Goal: Task Accomplishment & Management: Manage account settings

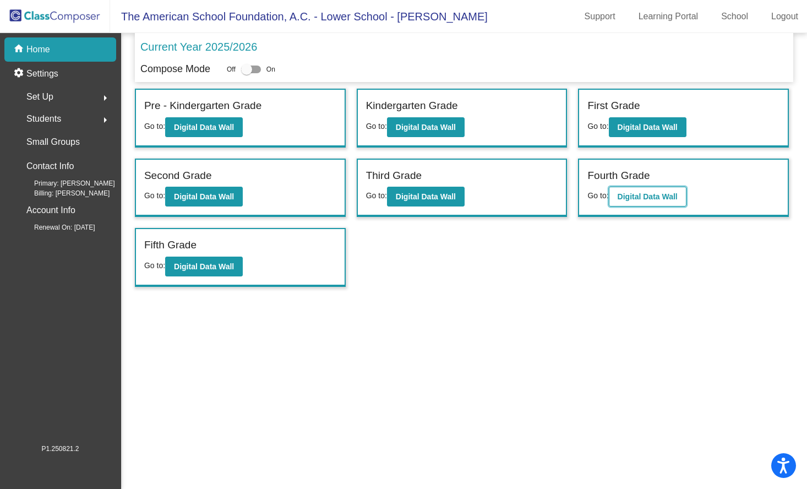
click at [672, 194] on b "Digital Data Wall" at bounding box center [648, 196] width 60 height 9
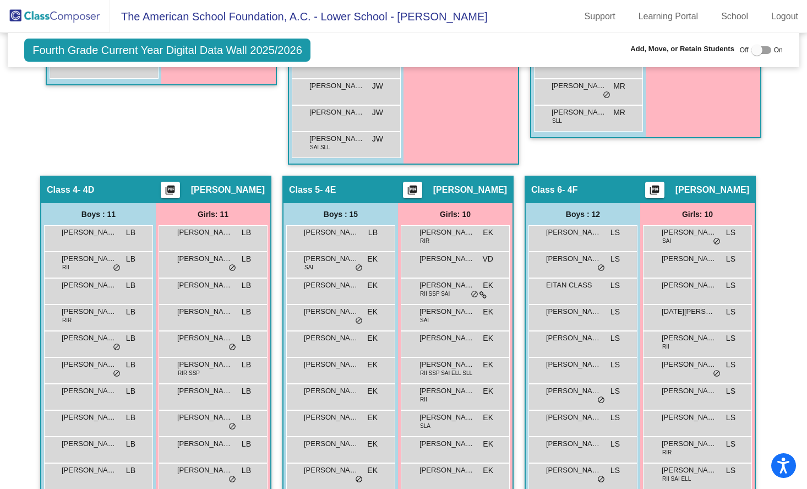
scroll to position [1172, 0]
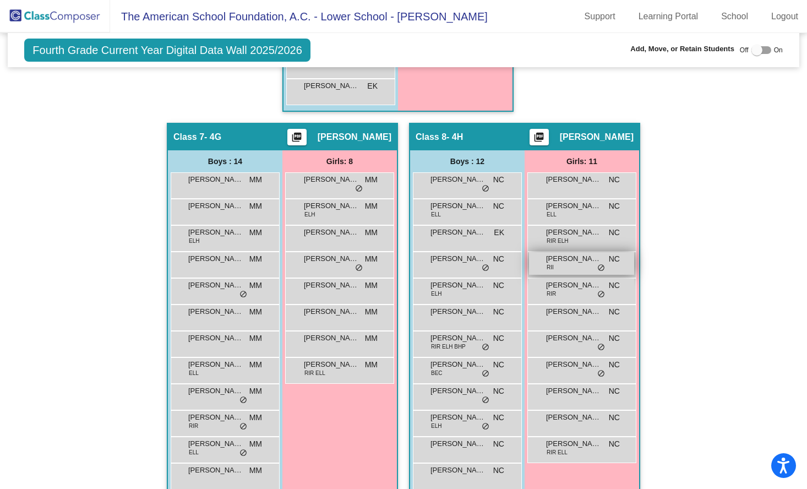
click at [563, 267] on div "FATIMA BRETON RII NC lock do_not_disturb_alt" at bounding box center [581, 263] width 105 height 23
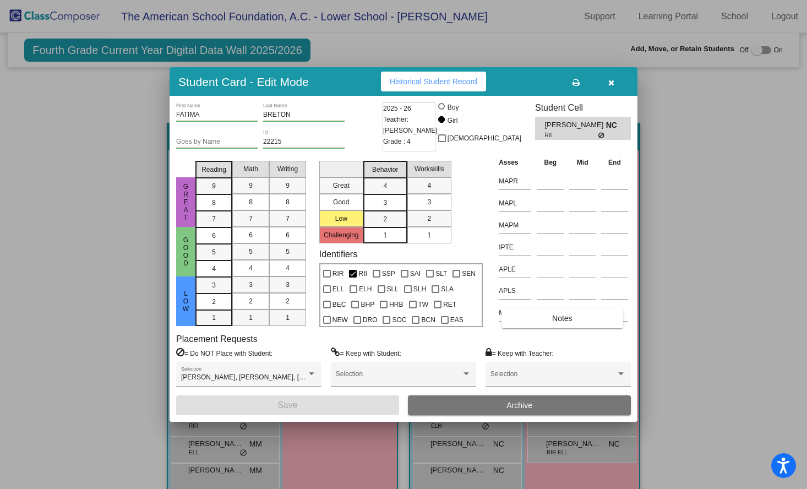
click at [612, 81] on icon "button" at bounding box center [612, 83] width 6 height 8
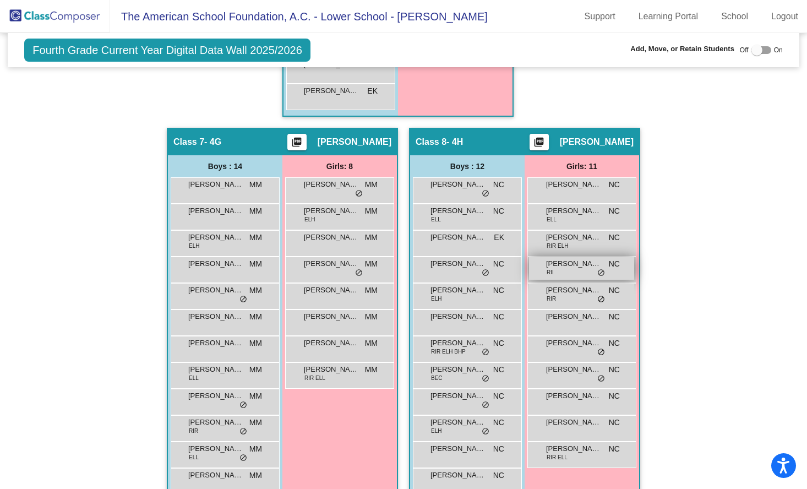
scroll to position [1166, 0]
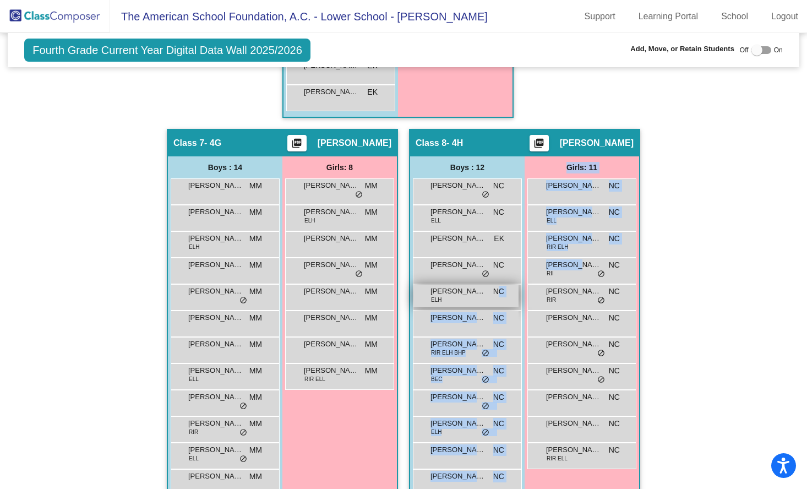
drag, startPoint x: 577, startPoint y: 267, endPoint x: 502, endPoint y: 289, distance: 78.1
click at [0, 0] on div "Boys : 12 ANDRES ALONSO NC lock do_not_disturb_alt GONZALO GRIMALDI ELL NC lock…" at bounding box center [0, 0] width 0 height 0
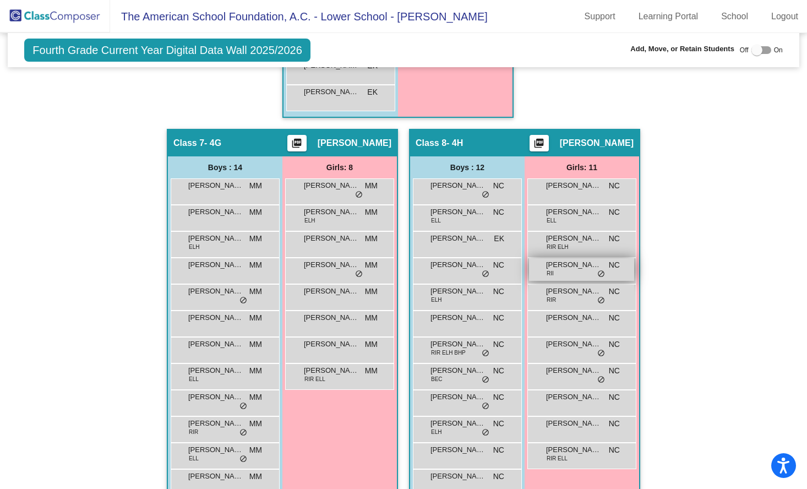
click at [596, 263] on span "[PERSON_NAME]" at bounding box center [573, 264] width 55 height 11
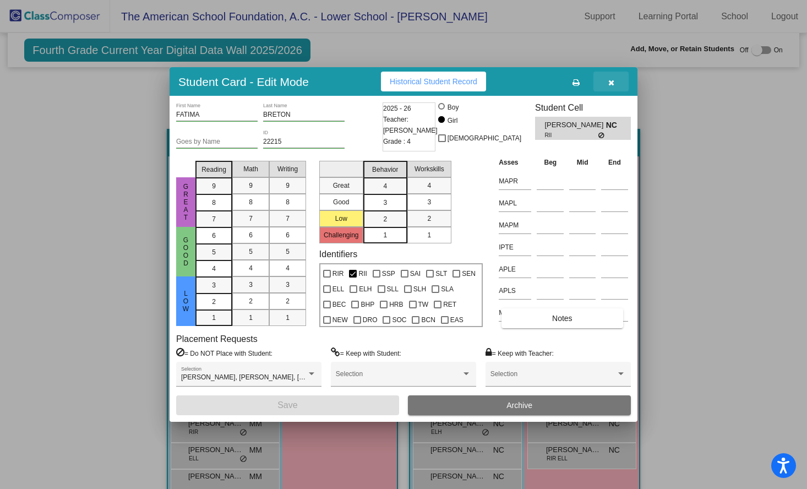
click at [611, 77] on span "button" at bounding box center [612, 81] width 6 height 9
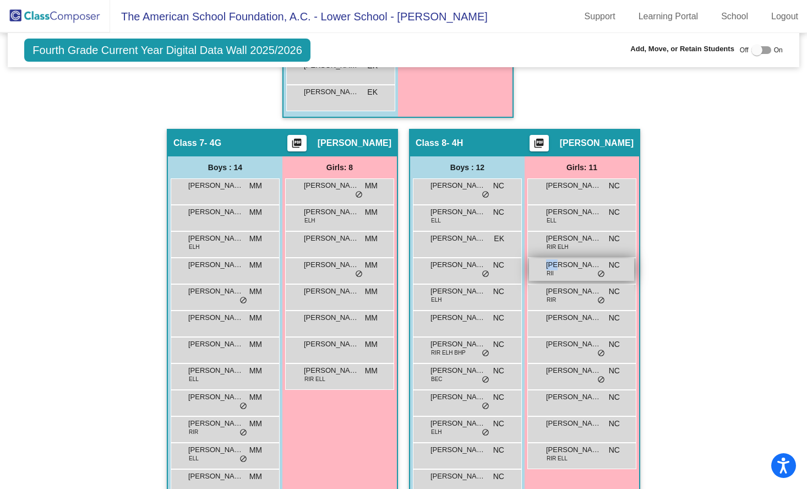
drag, startPoint x: 530, startPoint y: 272, endPoint x: 555, endPoint y: 268, distance: 24.6
click at [555, 268] on div "FATIMA BRETON RII NC lock do_not_disturb_alt" at bounding box center [581, 269] width 105 height 23
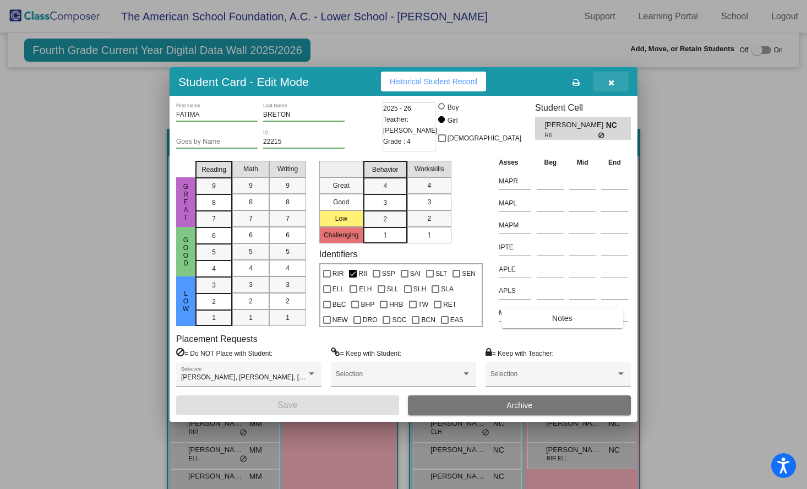
click at [612, 79] on icon "button" at bounding box center [612, 83] width 6 height 8
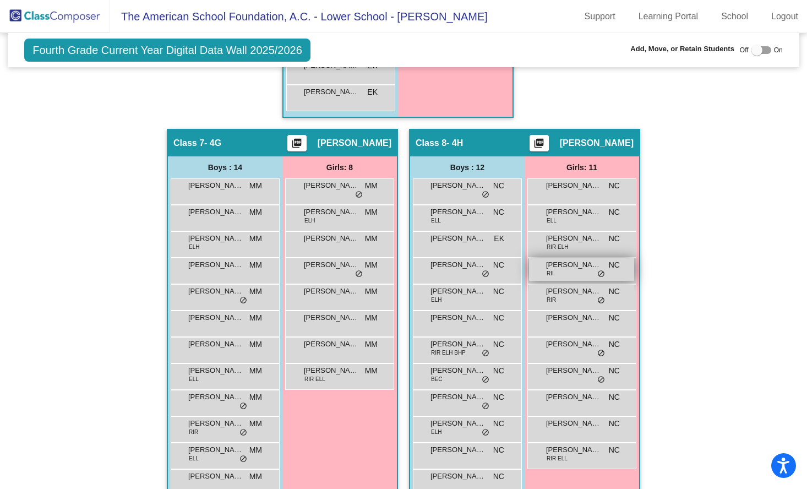
click at [573, 273] on div "FATIMA BRETON RII NC lock do_not_disturb_alt" at bounding box center [581, 269] width 105 height 23
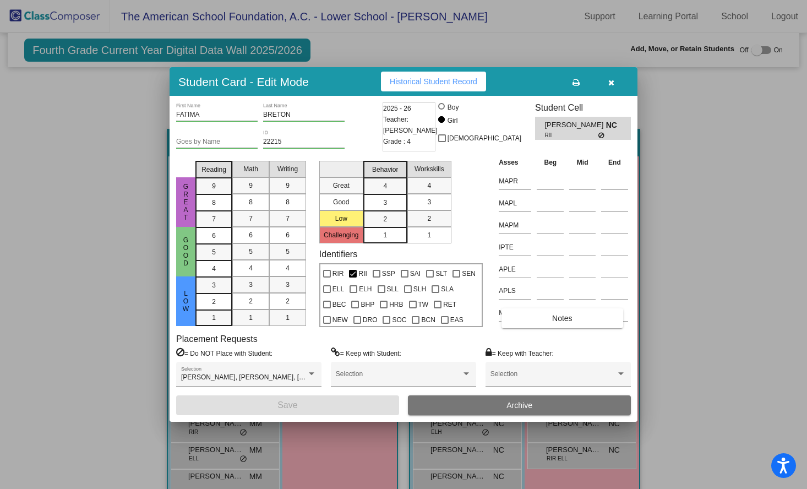
click at [610, 83] on icon "button" at bounding box center [612, 83] width 6 height 8
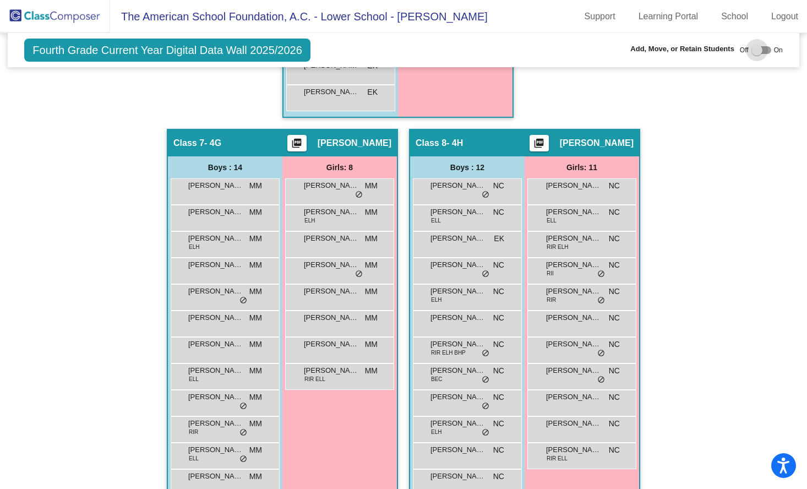
click at [752, 52] on div at bounding box center [757, 50] width 11 height 11
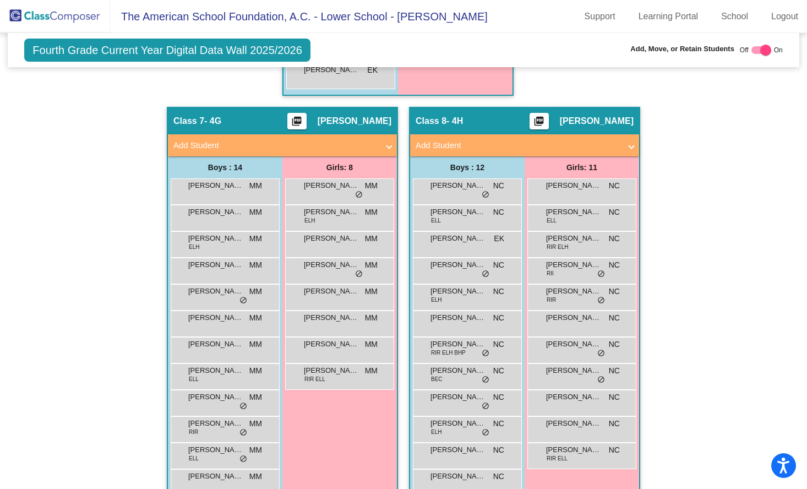
scroll to position [1233, 50]
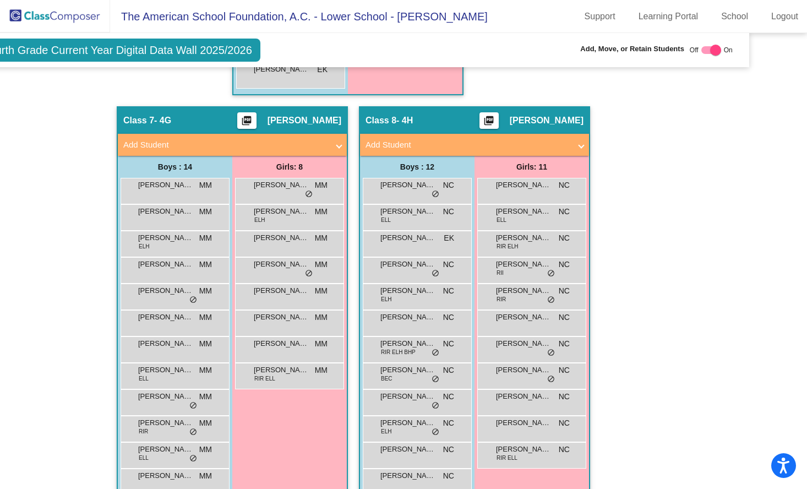
click at [702, 51] on div at bounding box center [712, 50] width 20 height 8
checkbox input "false"
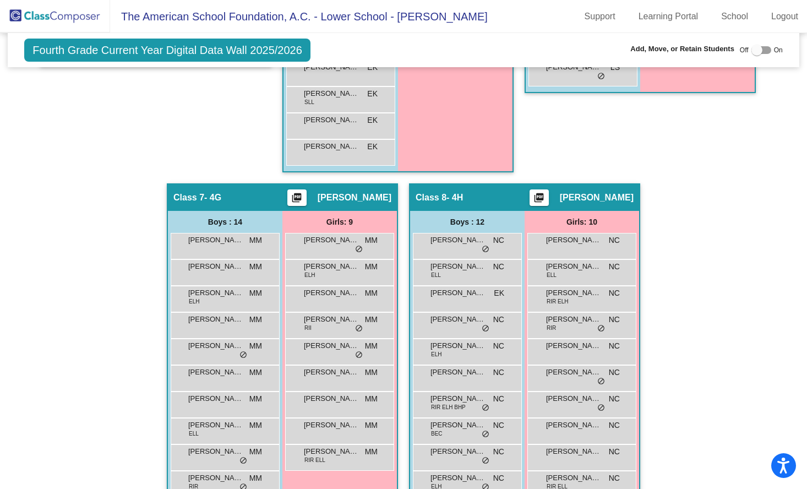
scroll to position [1194, 0]
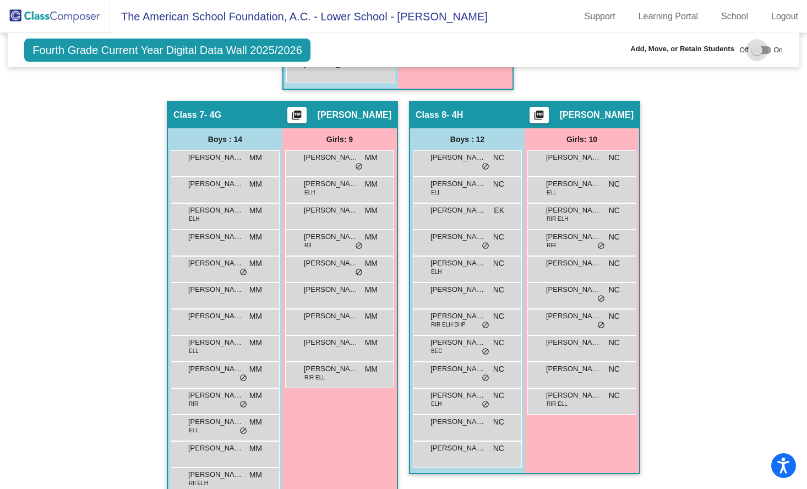
click at [752, 48] on div at bounding box center [757, 50] width 11 height 11
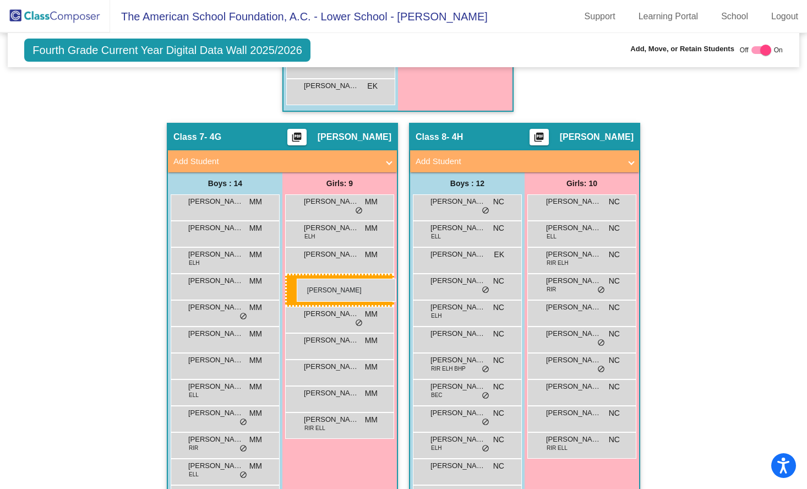
drag, startPoint x: 332, startPoint y: 289, endPoint x: 297, endPoint y: 279, distance: 36.2
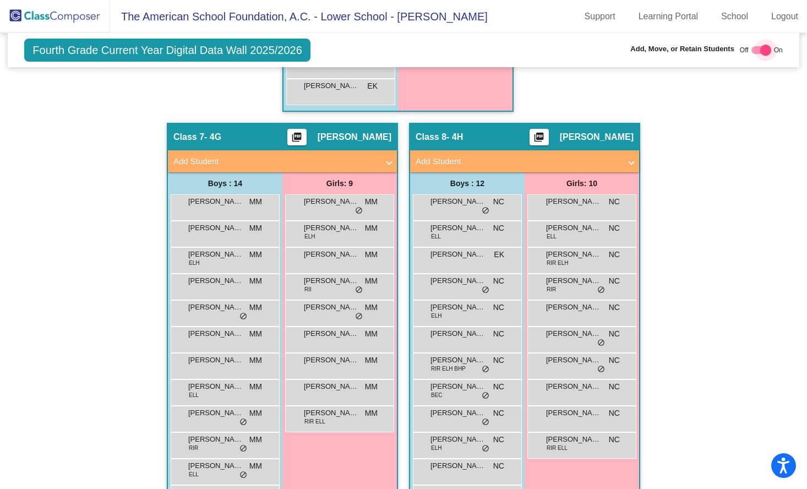
click at [753, 53] on div at bounding box center [762, 50] width 20 height 8
checkbox input "false"
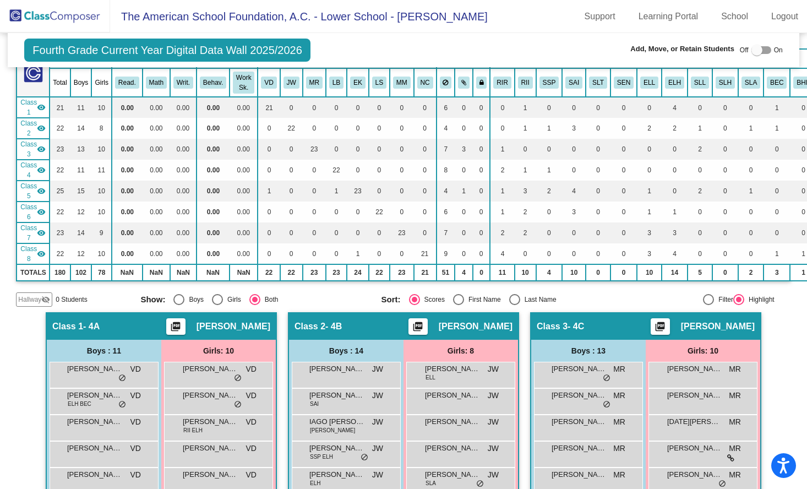
scroll to position [0, 0]
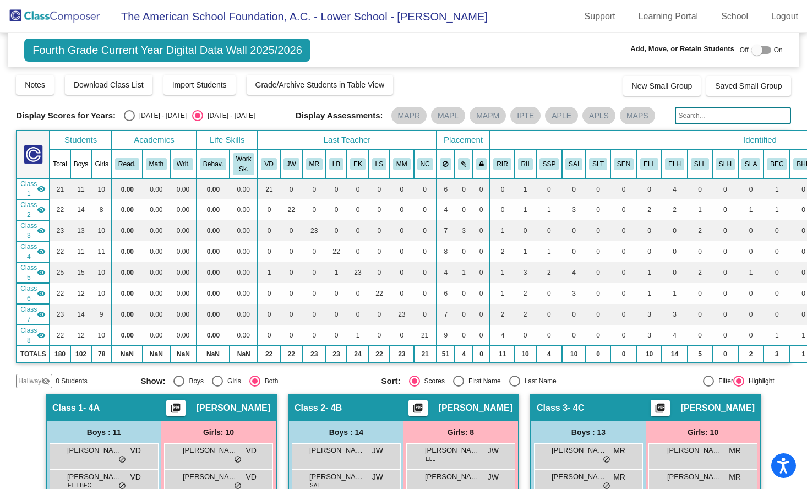
click at [50, 19] on img at bounding box center [55, 16] width 110 height 32
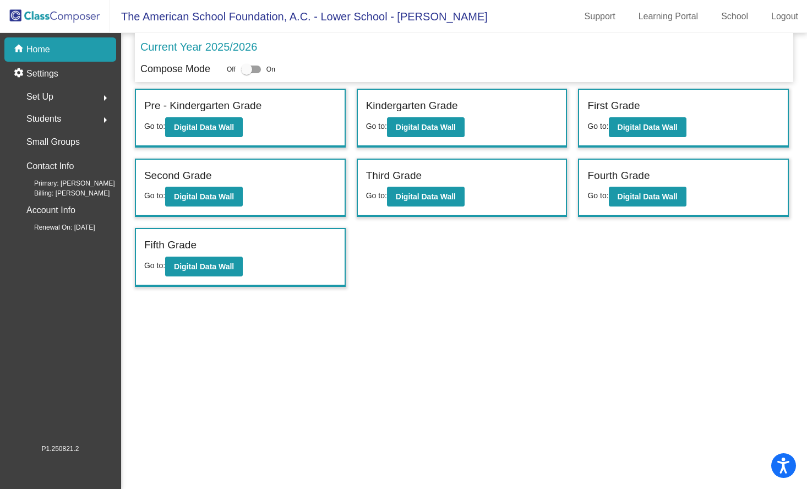
click at [82, 94] on div "Set Up arrow_right" at bounding box center [63, 97] width 105 height 22
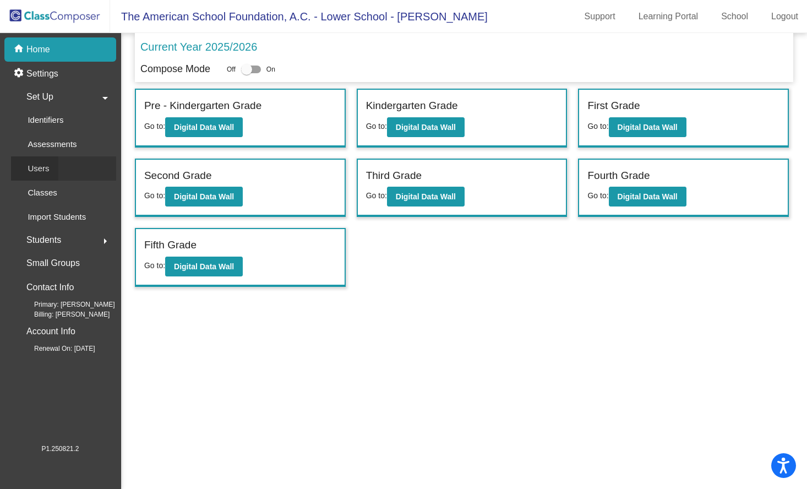
click at [60, 167] on link "Users" at bounding box center [63, 168] width 105 height 24
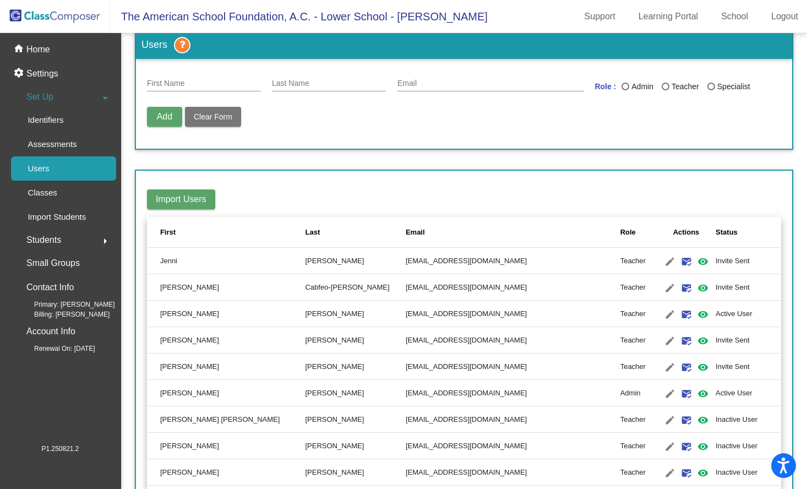
scroll to position [469, 0]
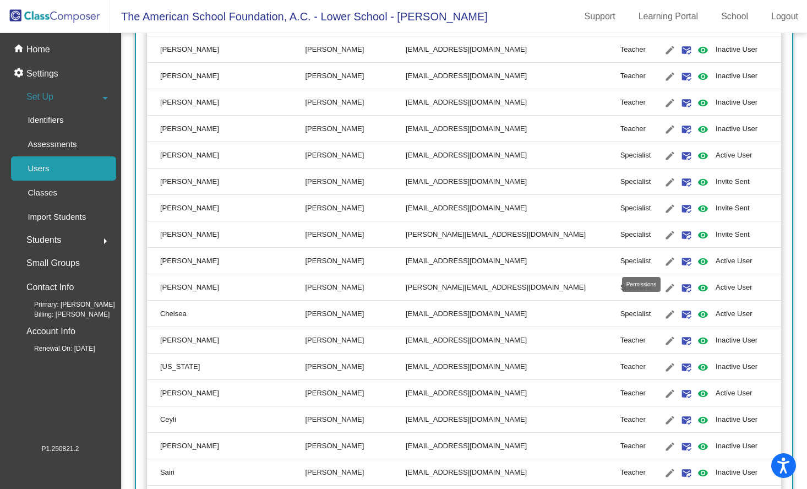
click at [697, 264] on mat-icon "visibility" at bounding box center [703, 261] width 13 height 13
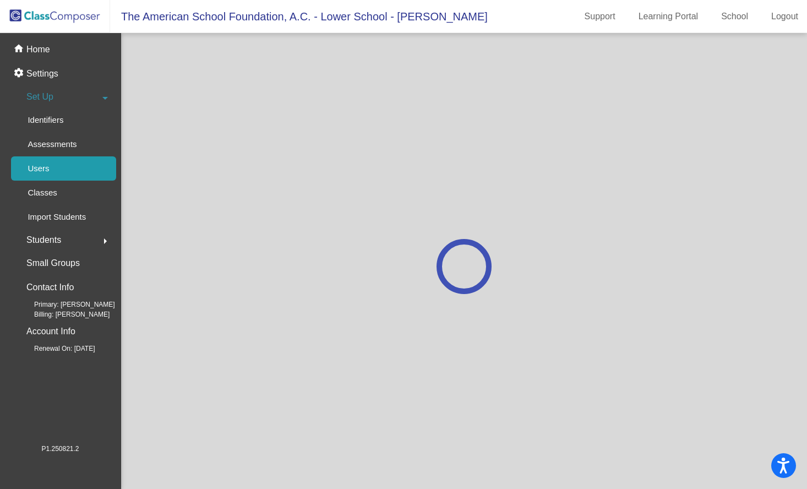
scroll to position [0, 0]
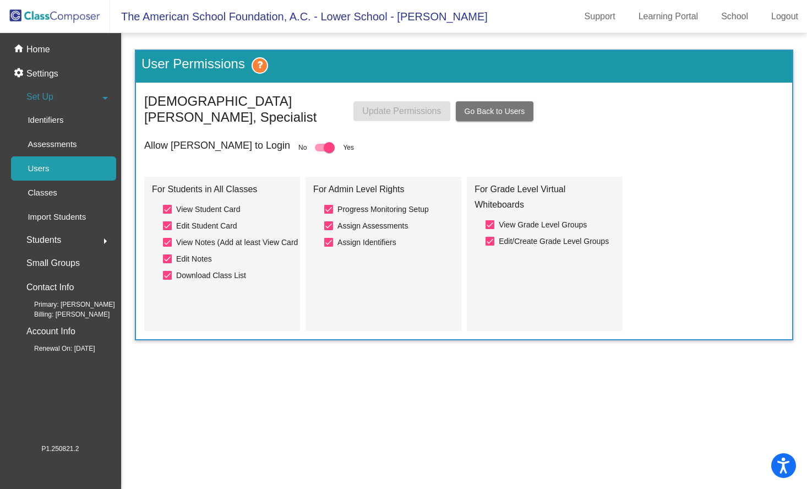
click at [167, 221] on div at bounding box center [167, 225] width 9 height 9
click at [167, 230] on input "Edit Student Card" at bounding box center [167, 230] width 1 height 1
checkbox input "false"
click at [327, 205] on div at bounding box center [328, 209] width 9 height 9
click at [328, 214] on input "Progress Monitoring Setup" at bounding box center [328, 214] width 1 height 1
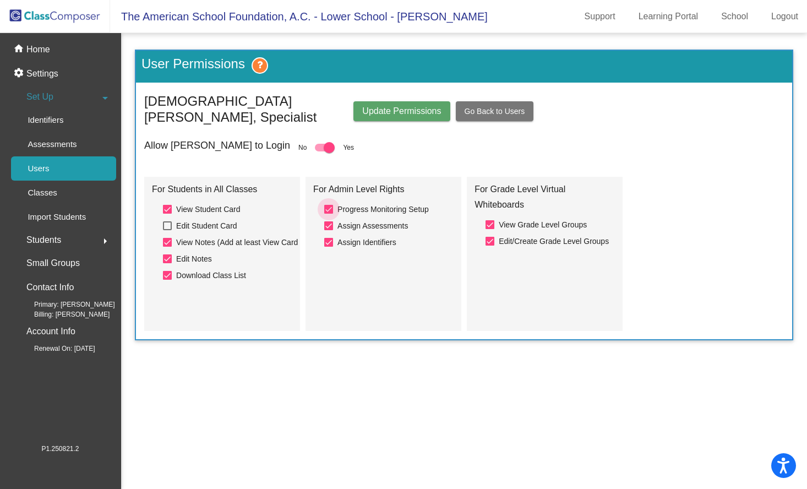
checkbox input "false"
click at [328, 221] on div at bounding box center [328, 225] width 9 height 9
click at [328, 230] on input "Assign Assessments" at bounding box center [328, 230] width 1 height 1
checkbox input "false"
click at [330, 238] on div at bounding box center [328, 242] width 9 height 9
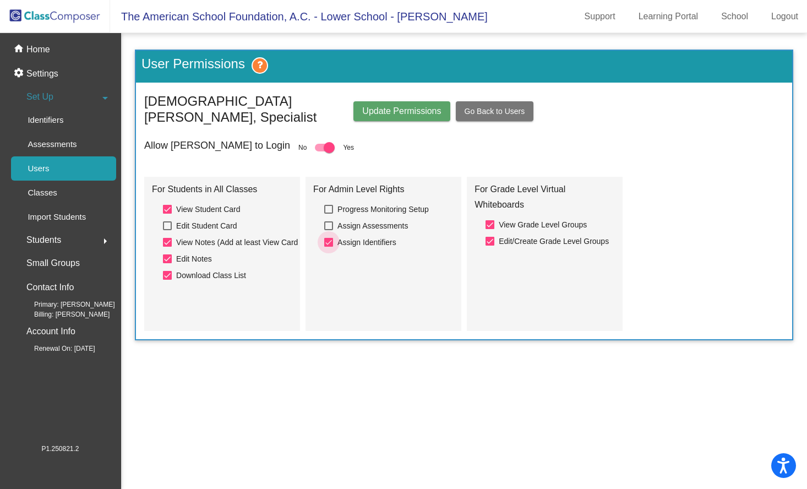
click at [329, 247] on input "Assign Identifiers" at bounding box center [328, 247] width 1 height 1
checkbox input "false"
click at [492, 237] on div at bounding box center [490, 241] width 9 height 9
click at [490, 246] on input "Edit/Create Grade Level Groups" at bounding box center [490, 246] width 1 height 1
checkbox input "false"
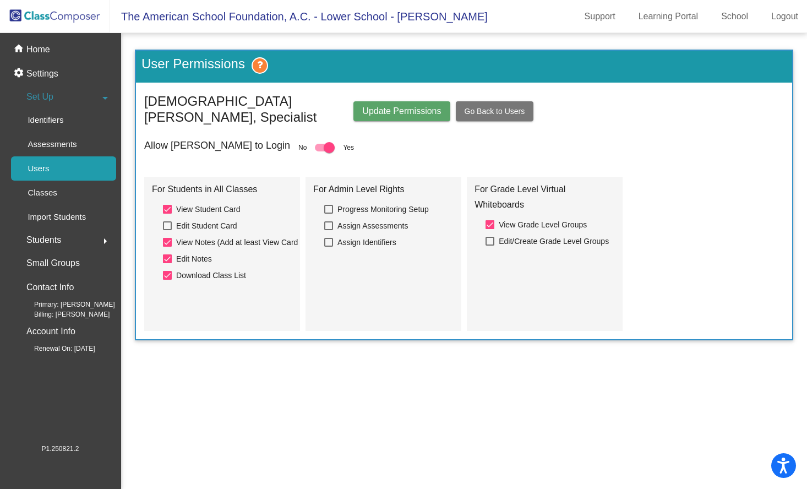
click at [381, 106] on span "Update Permissions" at bounding box center [401, 110] width 79 height 9
click at [330, 205] on div at bounding box center [328, 209] width 9 height 9
click at [329, 214] on input "Progress Monitoring Setup" at bounding box center [328, 214] width 1 height 1
checkbox input "true"
click at [396, 108] on span "Update Permissions" at bounding box center [401, 110] width 79 height 9
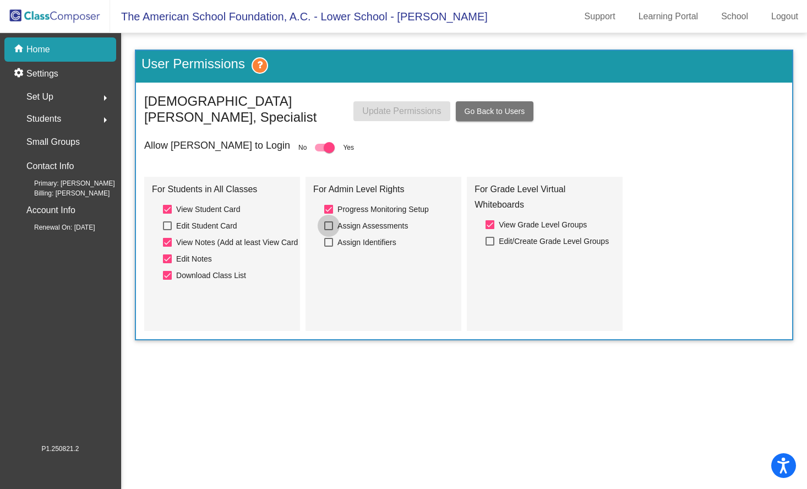
click at [329, 221] on div at bounding box center [328, 225] width 9 height 9
click at [329, 230] on input "Assign Assessments" at bounding box center [328, 230] width 1 height 1
checkbox input "true"
click at [329, 238] on div at bounding box center [328, 242] width 9 height 9
click at [329, 247] on input "Assign Identifiers" at bounding box center [328, 247] width 1 height 1
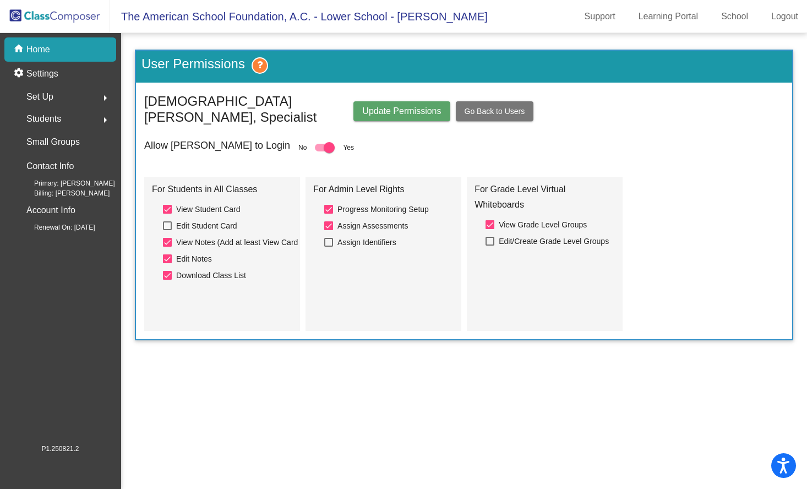
checkbox input "true"
click at [328, 221] on div at bounding box center [328, 225] width 9 height 9
click at [328, 230] on input "Assign Assessments" at bounding box center [328, 230] width 1 height 1
click at [327, 221] on div at bounding box center [328, 225] width 9 height 9
click at [328, 230] on input "Assign Assessments" at bounding box center [328, 230] width 1 height 1
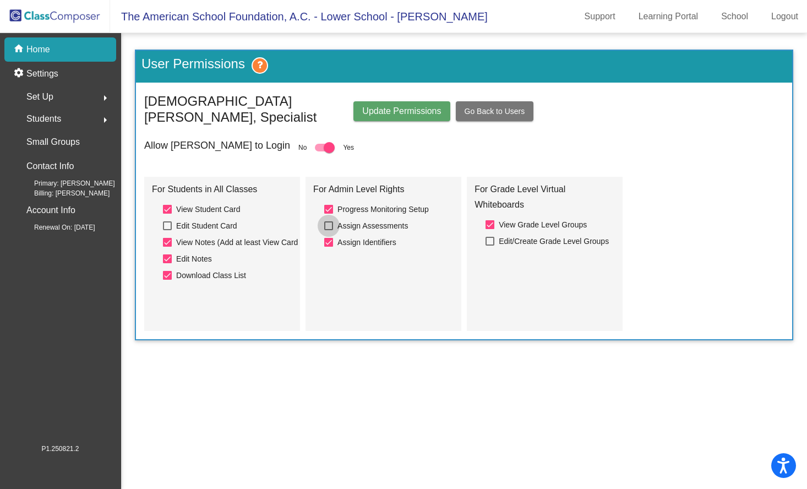
checkbox input "true"
click at [382, 111] on button "Update Permissions" at bounding box center [402, 111] width 96 height 20
click at [168, 221] on div at bounding box center [167, 225] width 9 height 9
click at [167, 230] on input "Edit Student Card" at bounding box center [167, 230] width 1 height 1
checkbox input "true"
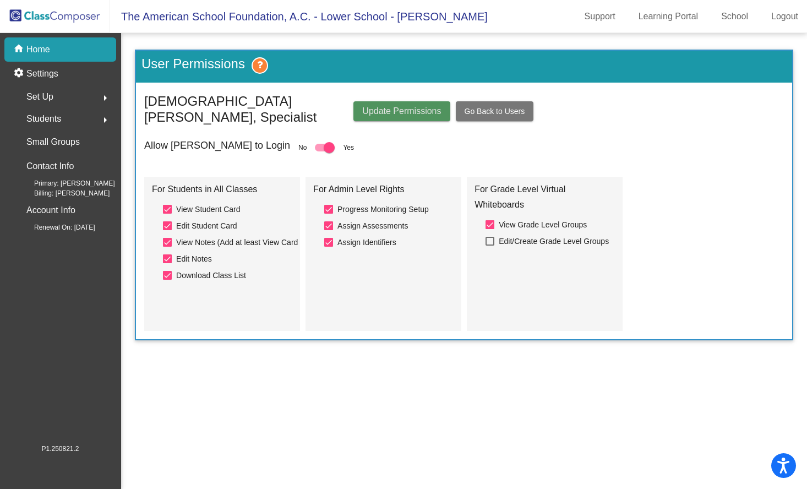
click at [393, 106] on span "Update Permissions" at bounding box center [401, 110] width 79 height 9
click at [501, 101] on button "Go Back to Users" at bounding box center [495, 111] width 78 height 20
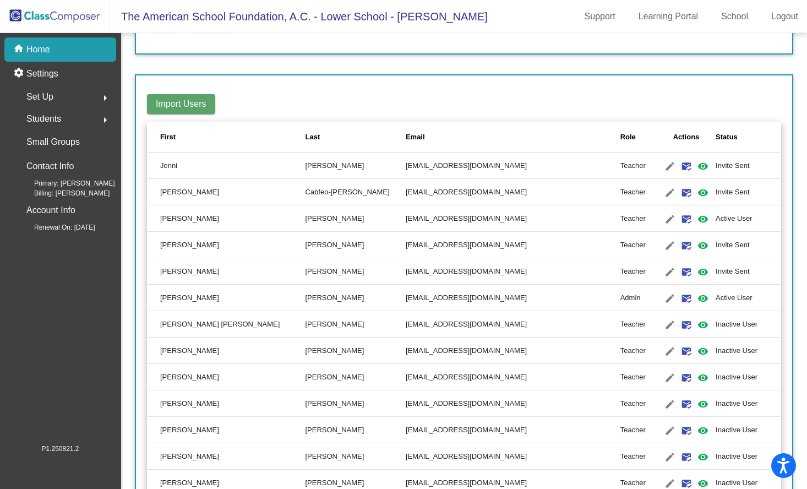
scroll to position [314, 0]
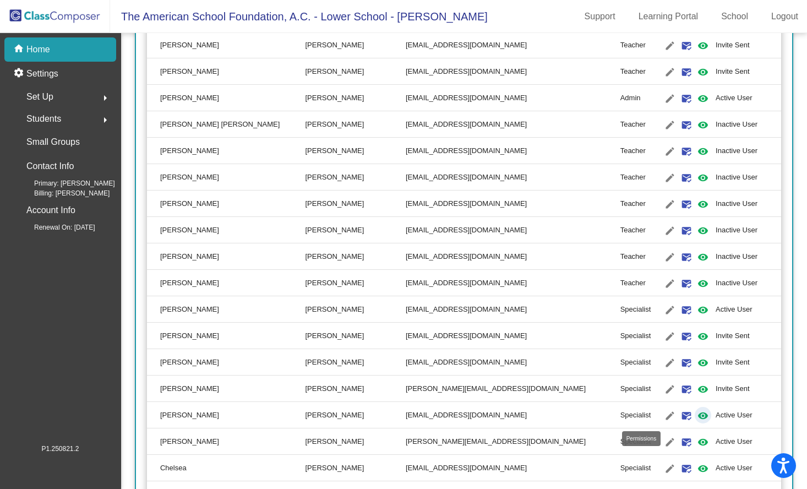
click at [697, 418] on mat-icon "visibility" at bounding box center [703, 415] width 13 height 13
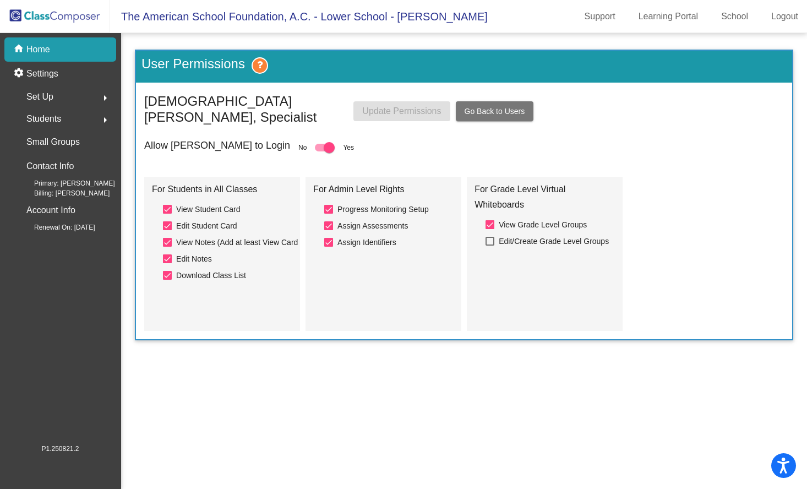
click at [267, 67] on icon at bounding box center [260, 65] width 17 height 17
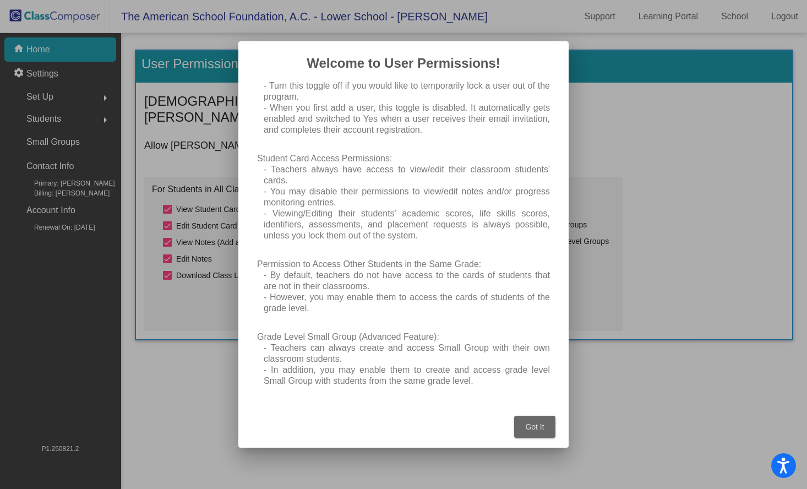
scroll to position [46, 0]
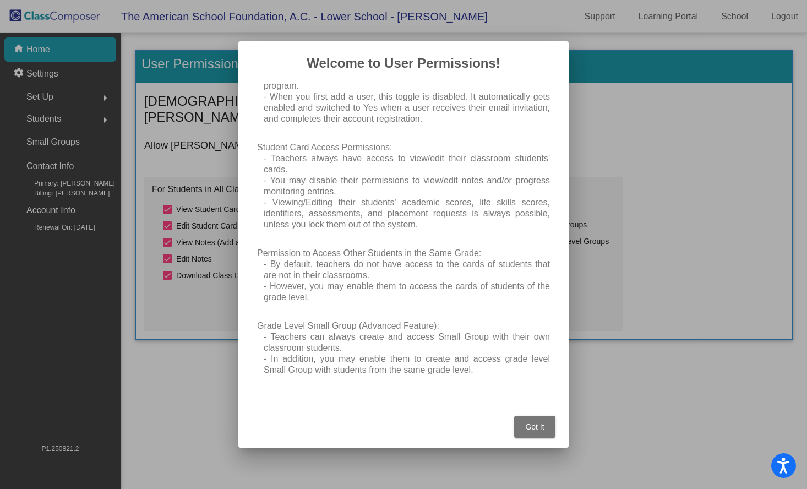
click at [525, 423] on span "Got It" at bounding box center [534, 426] width 19 height 9
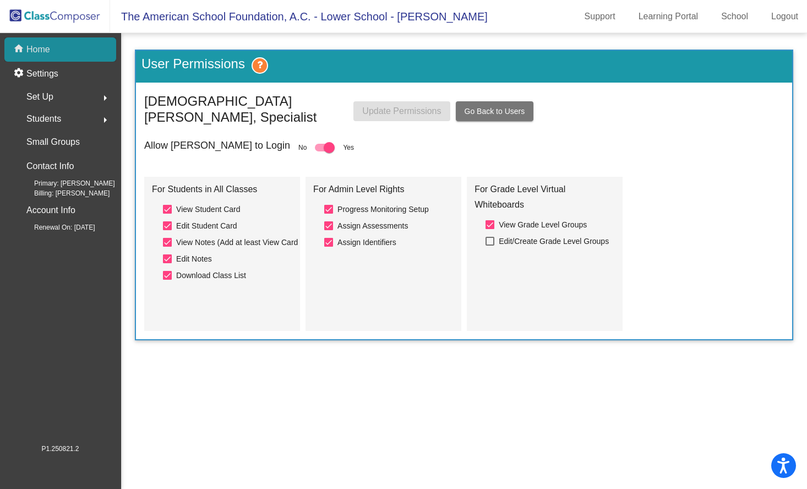
click at [45, 49] on p "Home" at bounding box center [38, 49] width 24 height 13
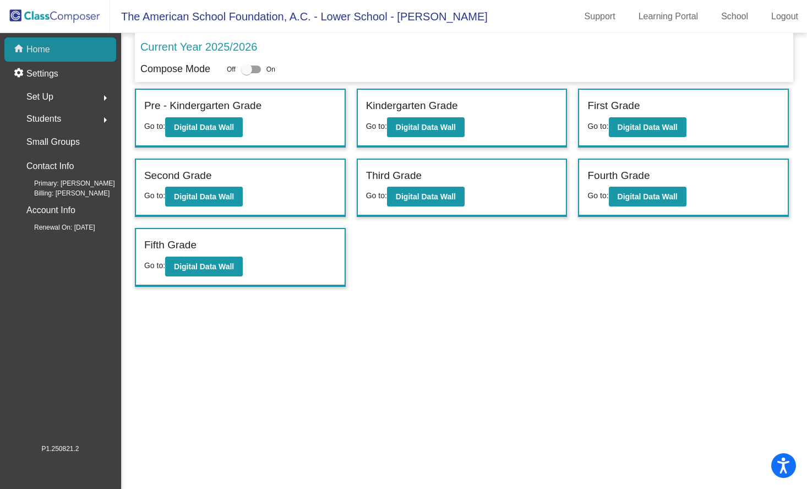
click at [45, 49] on p "Home" at bounding box center [38, 49] width 24 height 13
click at [654, 127] on b "Digital Data Wall" at bounding box center [648, 127] width 60 height 9
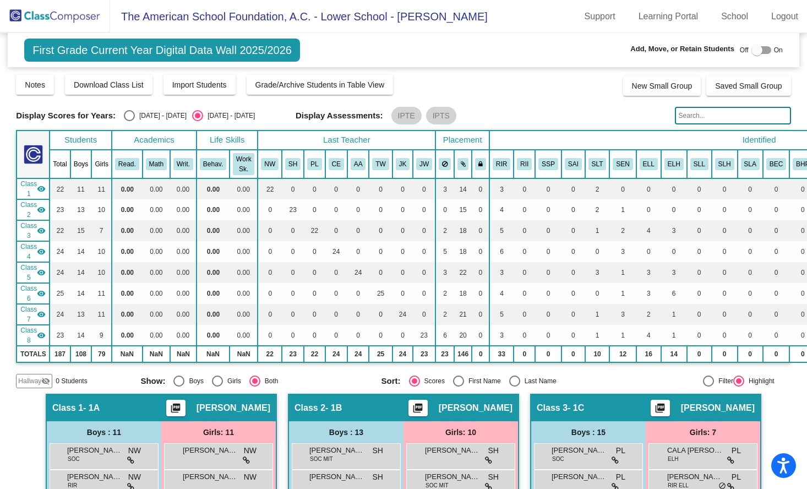
click at [126, 116] on div "Select an option" at bounding box center [129, 115] width 11 height 11
click at [129, 121] on input "[DATE] - [DATE]" at bounding box center [129, 121] width 1 height 1
radio input "true"
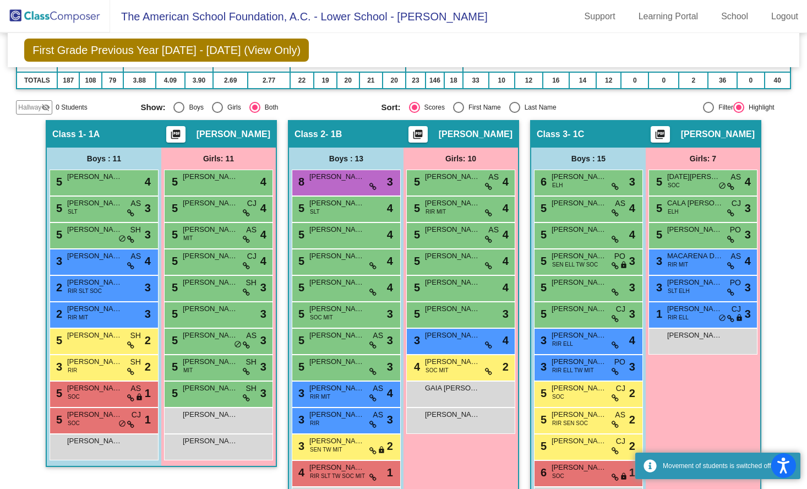
scroll to position [251, 0]
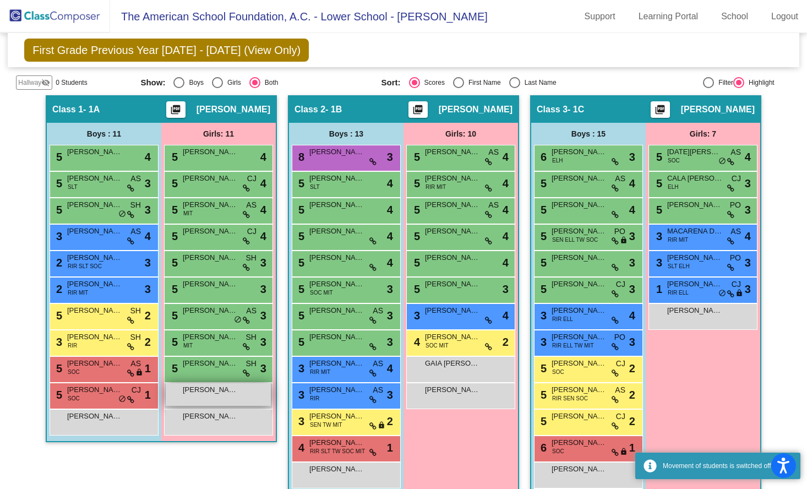
click at [214, 388] on span "CORA COX" at bounding box center [210, 389] width 55 height 11
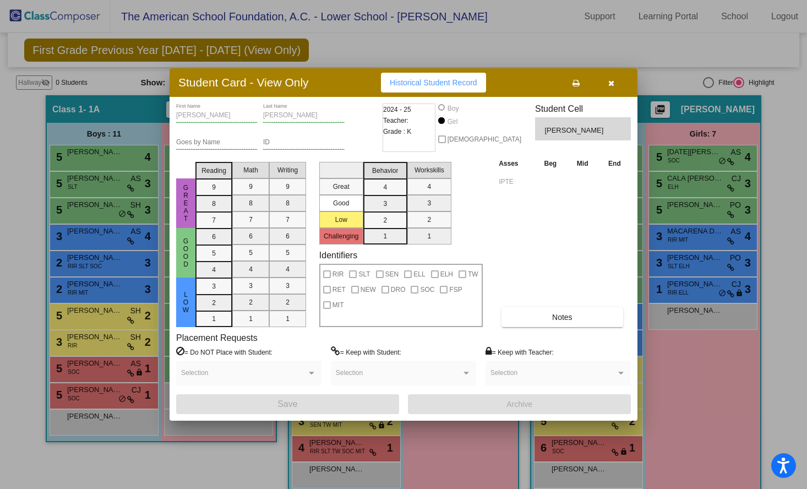
click at [610, 84] on icon "button" at bounding box center [612, 83] width 6 height 8
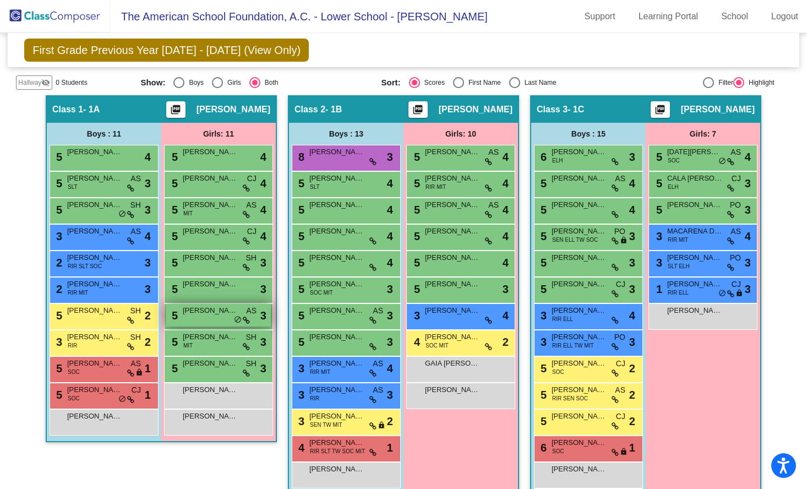
click at [180, 314] on div "5 ELENA ROMO AS lock do_not_disturb_alt 3" at bounding box center [218, 315] width 105 height 23
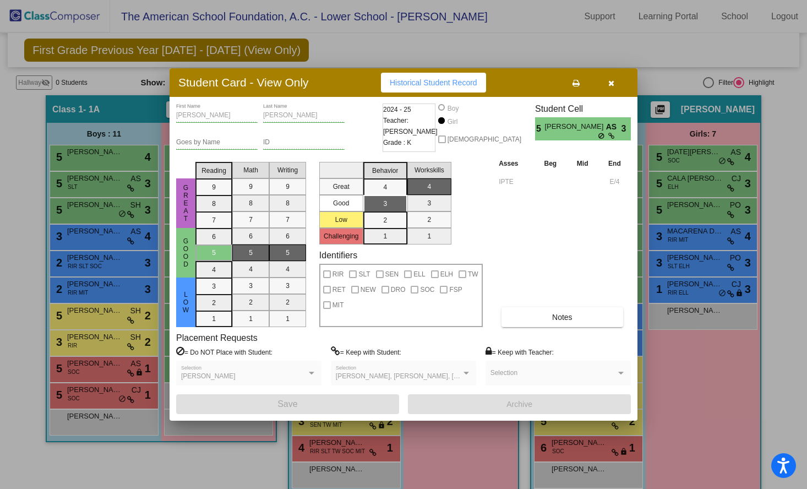
click at [610, 80] on icon "button" at bounding box center [612, 83] width 6 height 8
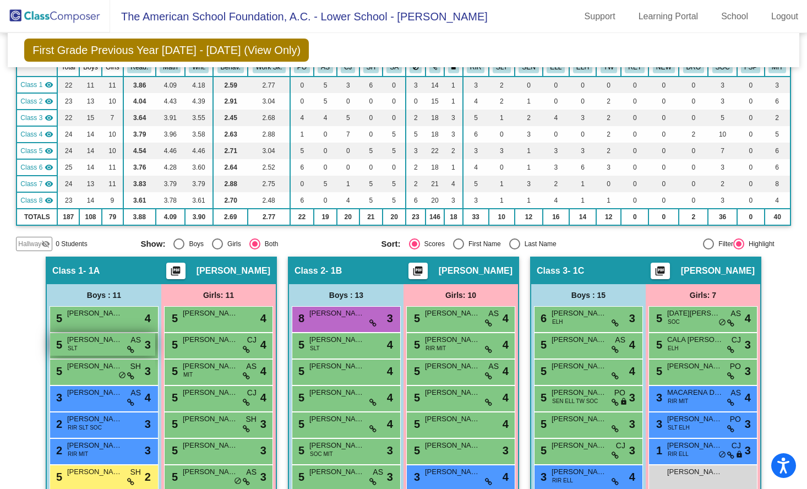
scroll to position [0, 0]
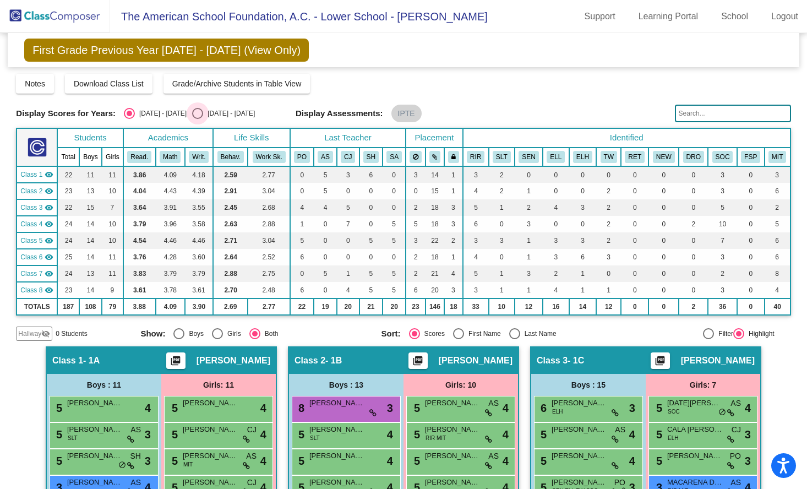
click at [192, 113] on div "Select an option" at bounding box center [197, 113] width 11 height 11
click at [197, 119] on input "[DATE] - [DATE]" at bounding box center [197, 119] width 1 height 1
radio input "true"
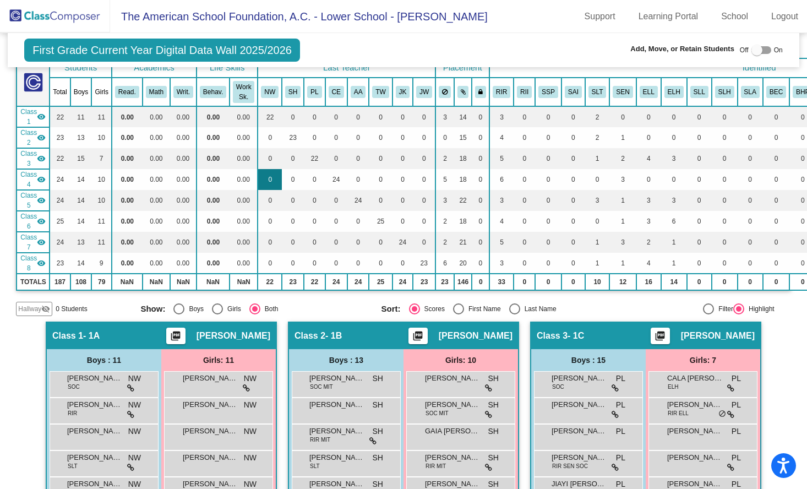
scroll to position [231, 0]
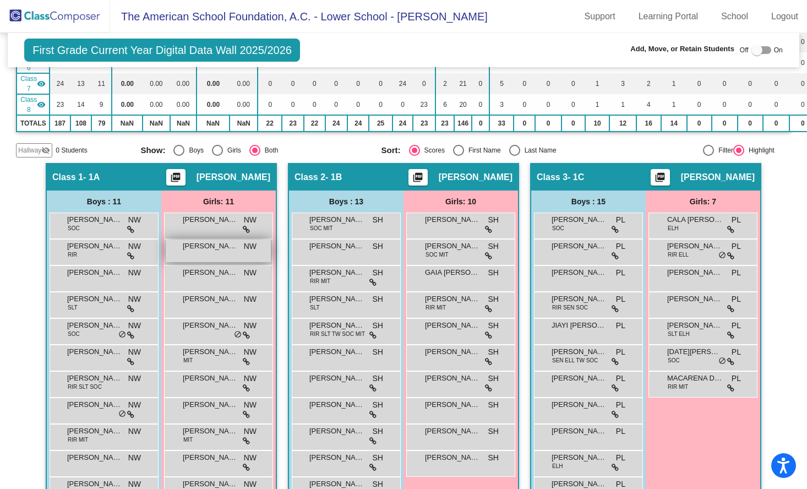
click at [231, 253] on div "ALMA RESTREPO NW lock do_not_disturb_alt" at bounding box center [218, 251] width 105 height 23
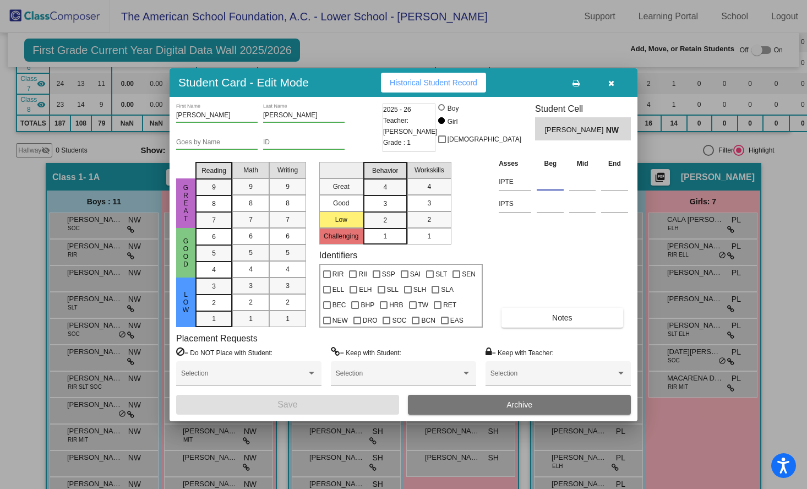
click at [554, 186] on input at bounding box center [550, 181] width 27 height 17
click at [610, 82] on icon "button" at bounding box center [612, 83] width 6 height 8
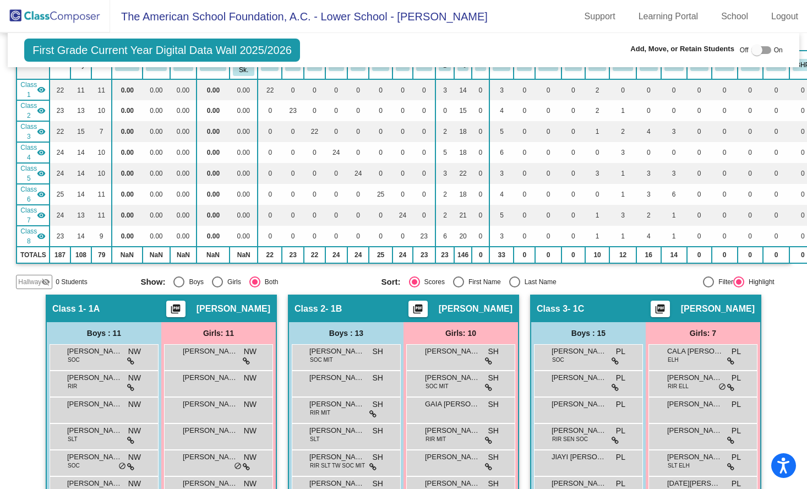
scroll to position [0, 0]
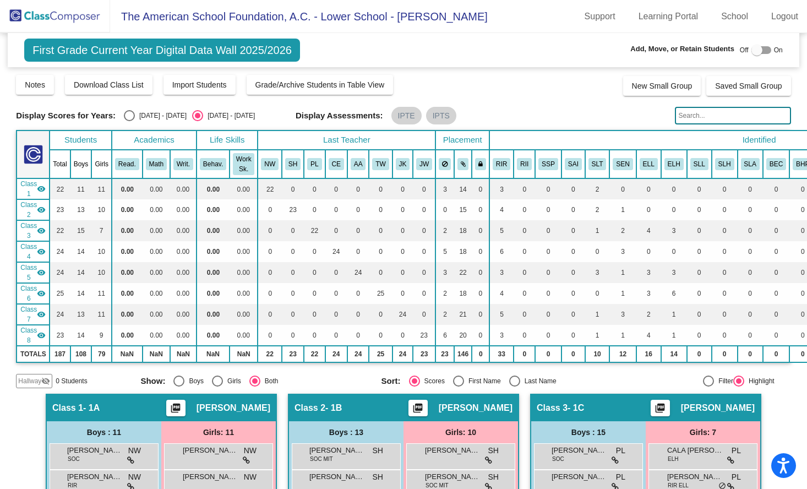
click at [432, 46] on div "First Grade Current Year Digital Data Wall 2025/2026 Add, Move, or Retain Stude…" at bounding box center [403, 50] width 791 height 34
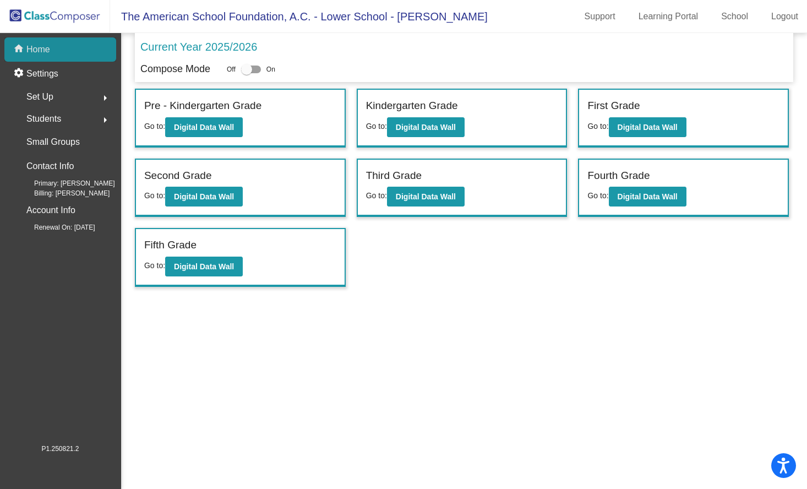
click at [53, 52] on div "home Home" at bounding box center [60, 49] width 112 height 24
click at [635, 197] on b "Digital Data Wall" at bounding box center [648, 196] width 60 height 9
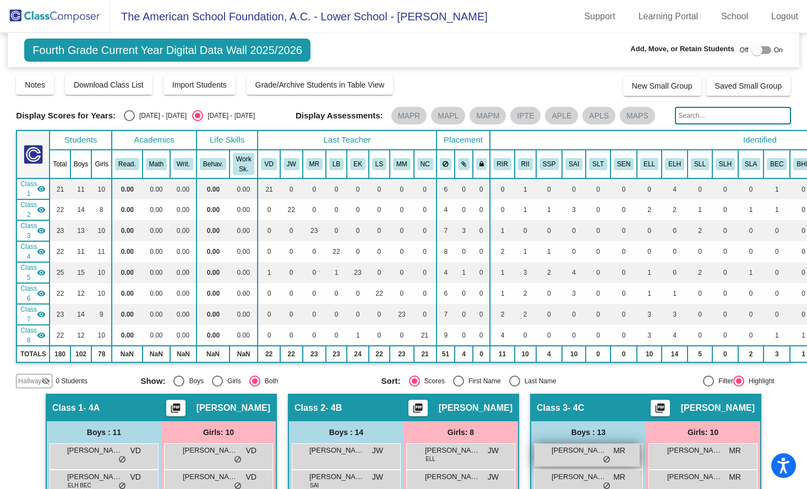
scroll to position [735, 0]
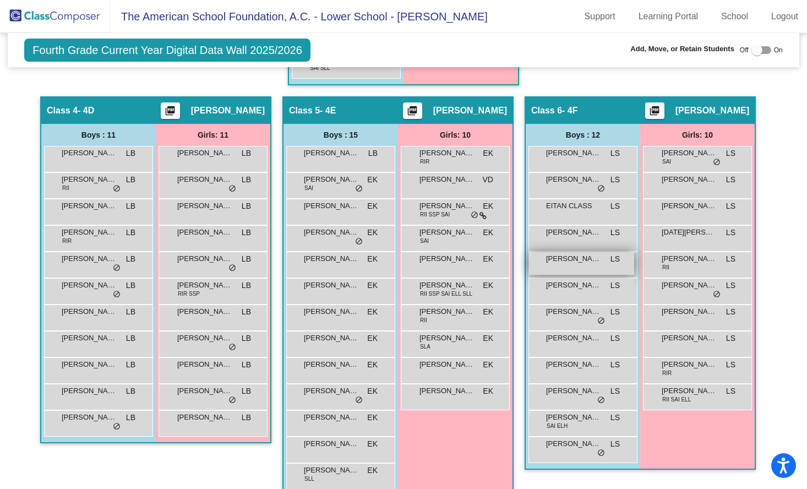
click at [616, 263] on span "LS" at bounding box center [615, 259] width 9 height 12
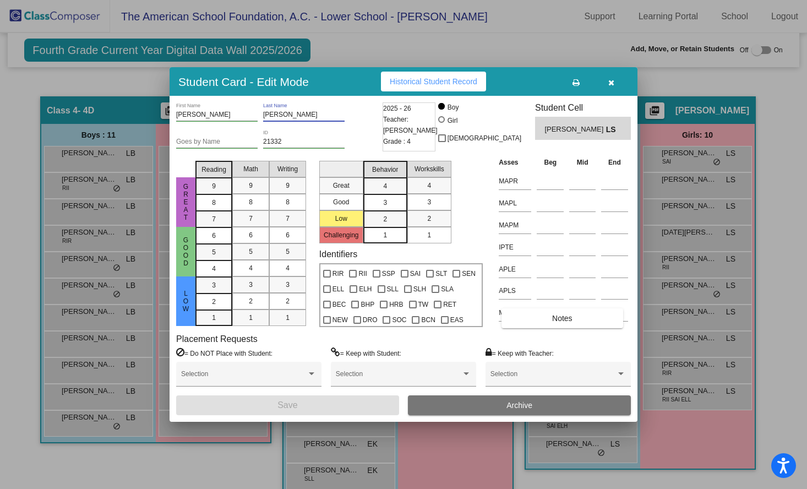
drag, startPoint x: 314, startPoint y: 114, endPoint x: 172, endPoint y: 113, distance: 142.7
click at [172, 113] on div "GIULIAN First Name BERDICHEVSKY Last Name Goes by Name 21332 ID 2025 - 26 Teach…" at bounding box center [404, 258] width 468 height 325
